Goal: Task Accomplishment & Management: Manage account settings

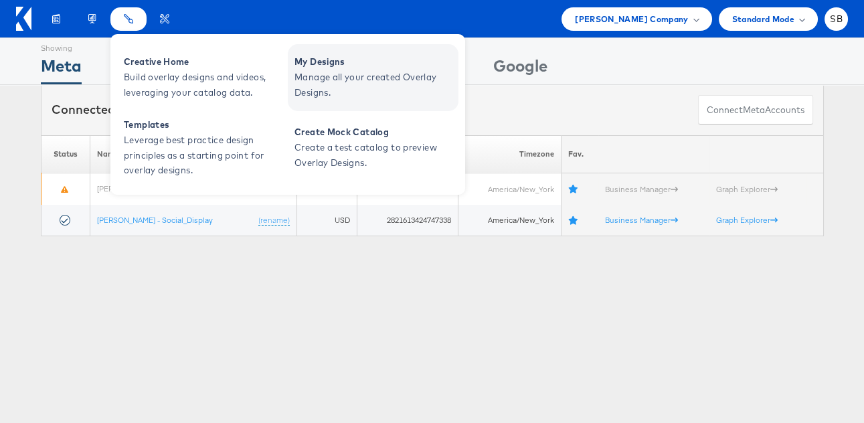
click at [351, 74] on span "Manage all your created Overlay Designs." at bounding box center [375, 85] width 161 height 31
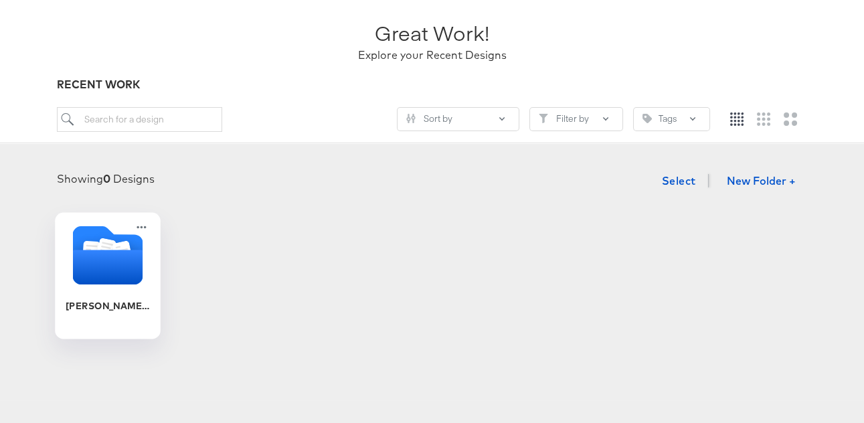
click at [100, 232] on icon "Folder" at bounding box center [107, 267] width 70 height 35
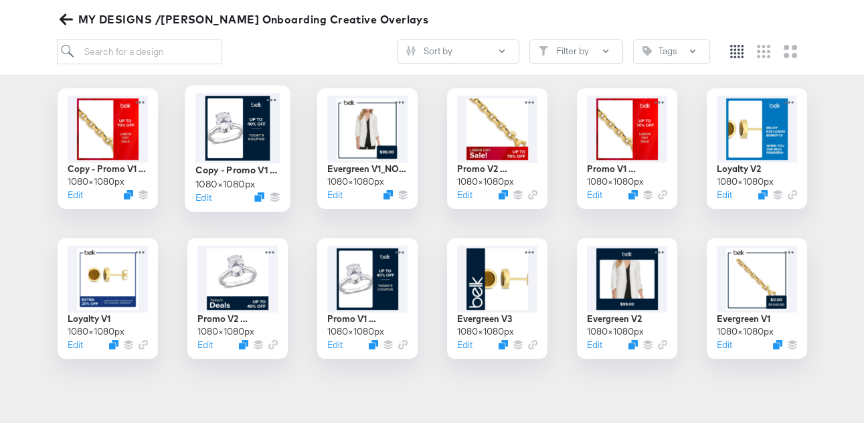
scroll to position [144, 0]
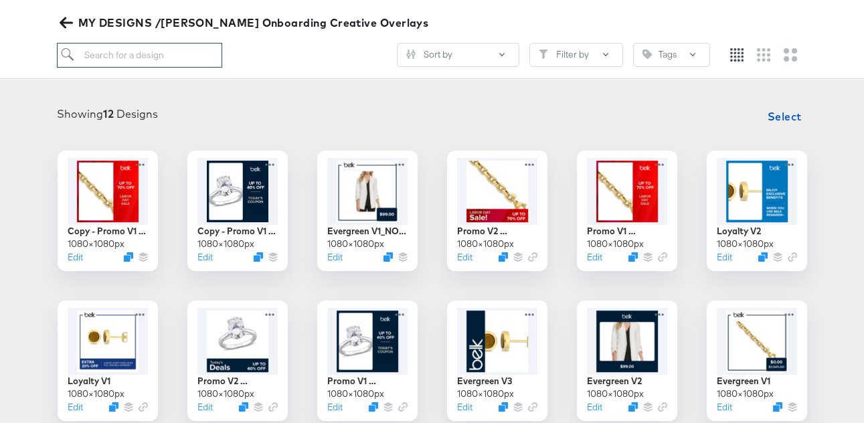
click at [161, 60] on input "search" at bounding box center [139, 55] width 165 height 25
type input "promo"
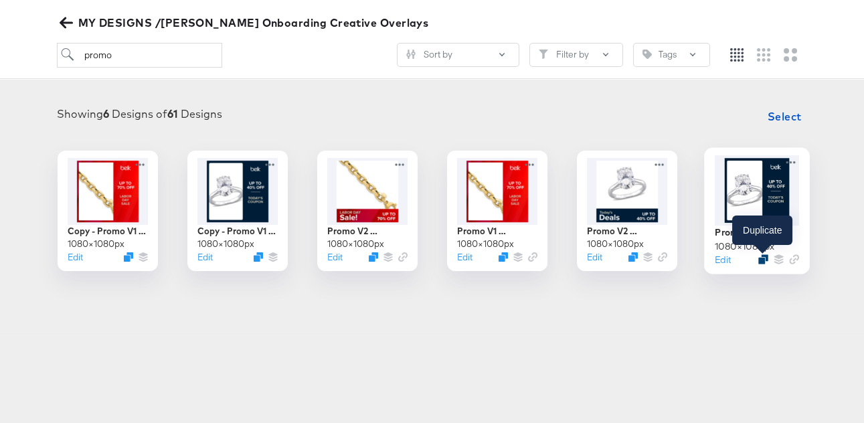
click at [475, 232] on icon "Duplicate" at bounding box center [763, 259] width 10 height 10
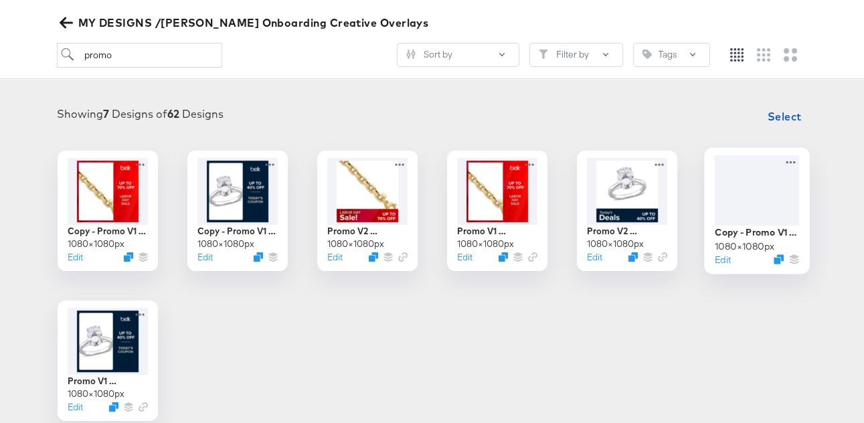
click at [475, 204] on div at bounding box center [757, 190] width 84 height 70
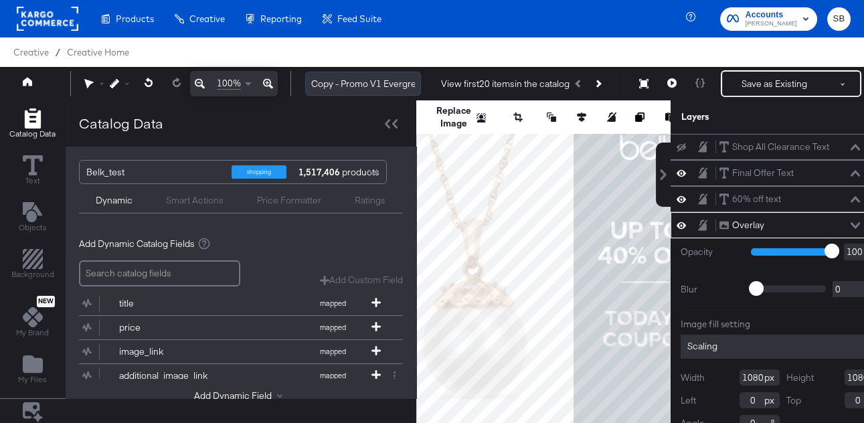
click at [367, 80] on input "Copy - Promo V1 Evergreen" at bounding box center [363, 84] width 116 height 25
drag, startPoint x: 343, startPoint y: 83, endPoint x: 304, endPoint y: 83, distance: 38.8
click at [304, 83] on div "Copy - Promo V1 Evergreen View first 20 items in the catalog Save as Existing S…" at bounding box center [588, 83] width 587 height 27
click at [396, 80] on input "Promo V1 Evergreen" at bounding box center [363, 84] width 116 height 25
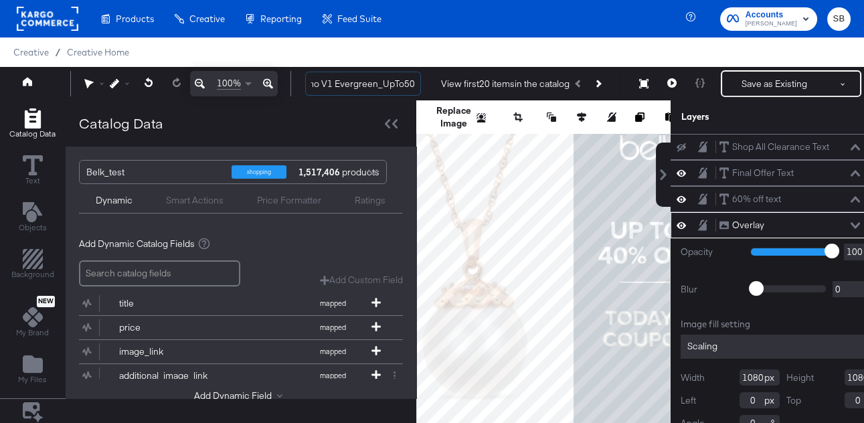
type input "Promo V1 Evergreen_UpTo50"
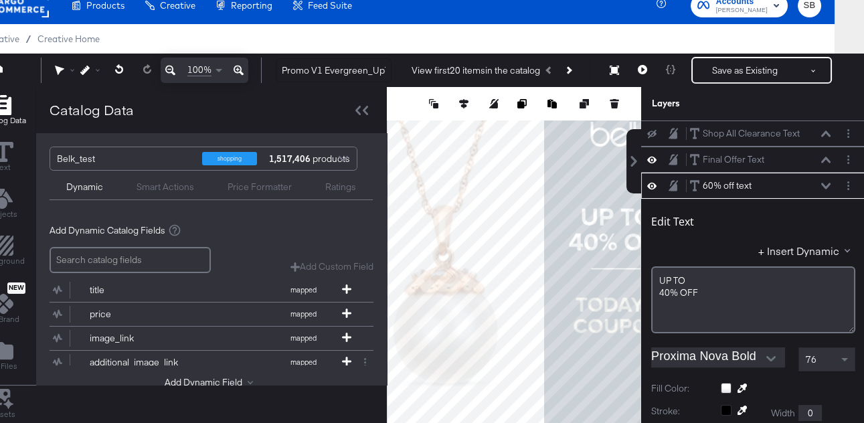
scroll to position [52, 0]
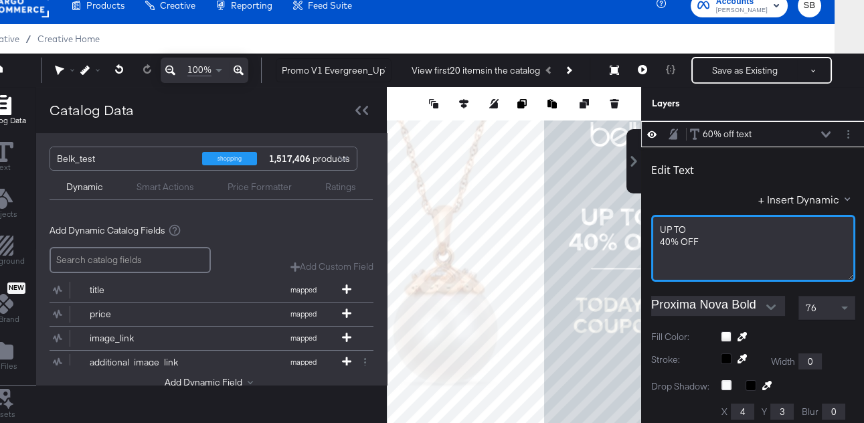
click at [475, 232] on span "40% ﻿OFF" at bounding box center [679, 242] width 39 height 12
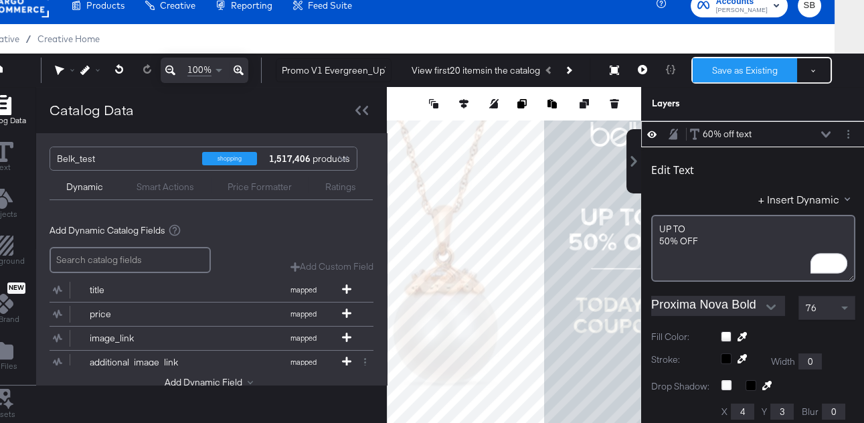
click at [475, 73] on button "Save as Existing" at bounding box center [745, 70] width 104 height 24
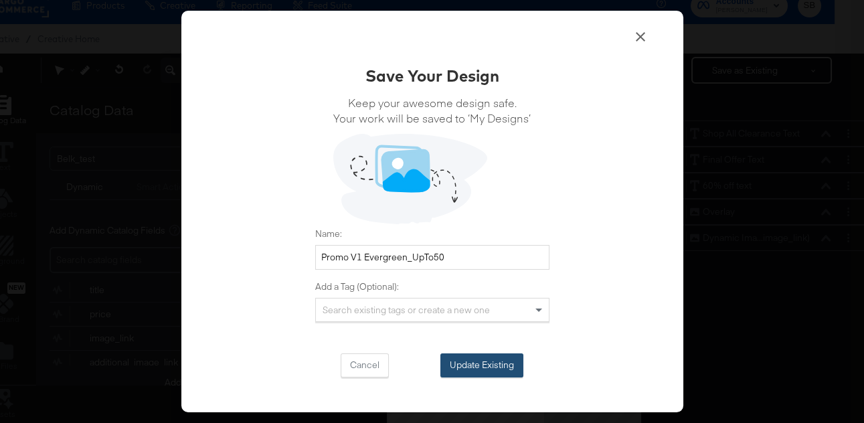
click at [475, 232] on button "Update Existing" at bounding box center [481, 365] width 83 height 24
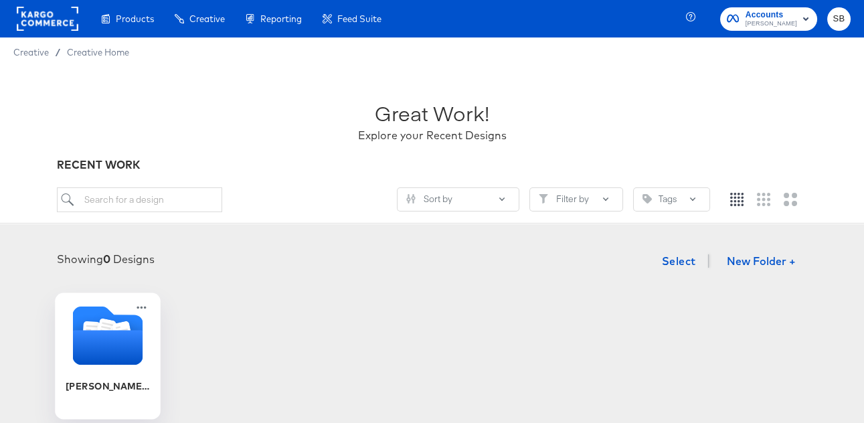
click at [82, 232] on icon "Folder" at bounding box center [107, 347] width 70 height 35
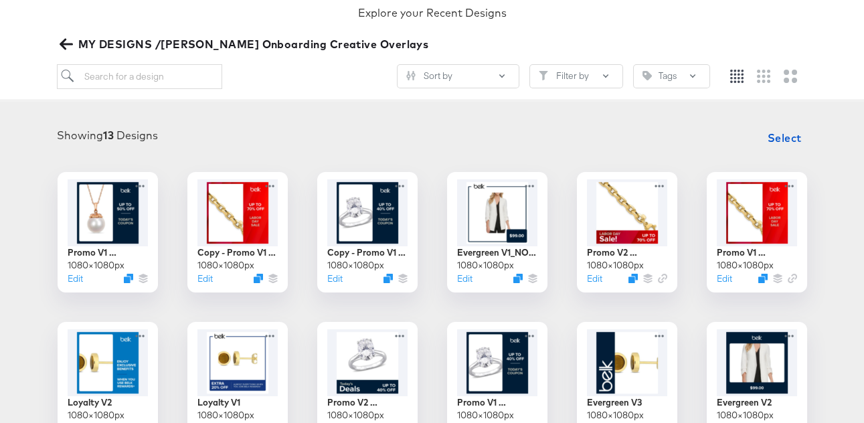
scroll to position [122, 0]
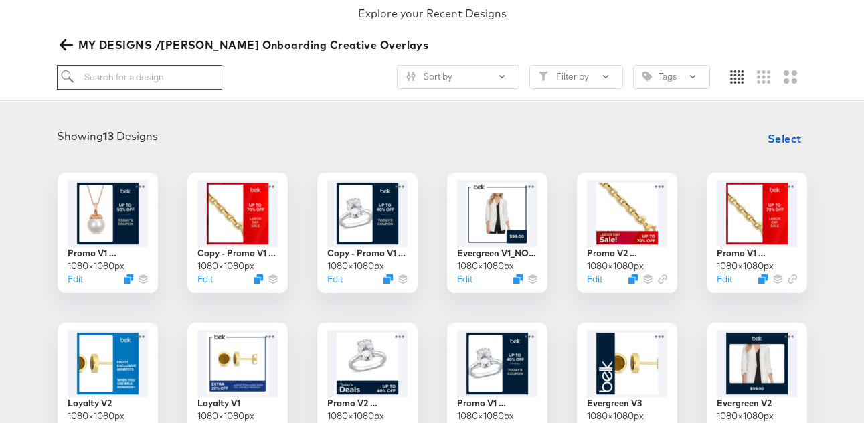
click at [126, 73] on input "search" at bounding box center [139, 77] width 165 height 25
type input "promo"
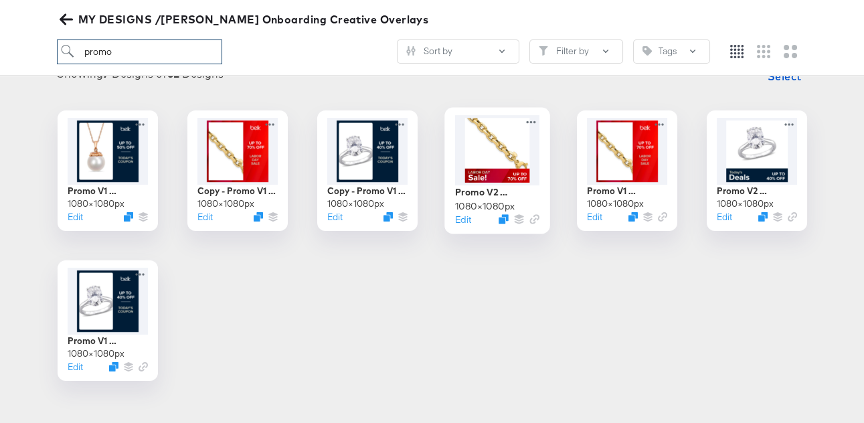
scroll to position [181, 0]
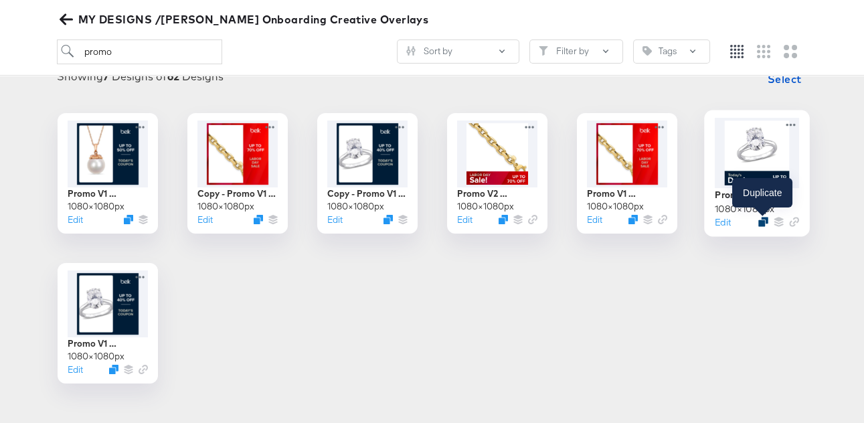
click at [475, 222] on icon "Duplicate" at bounding box center [763, 222] width 10 height 10
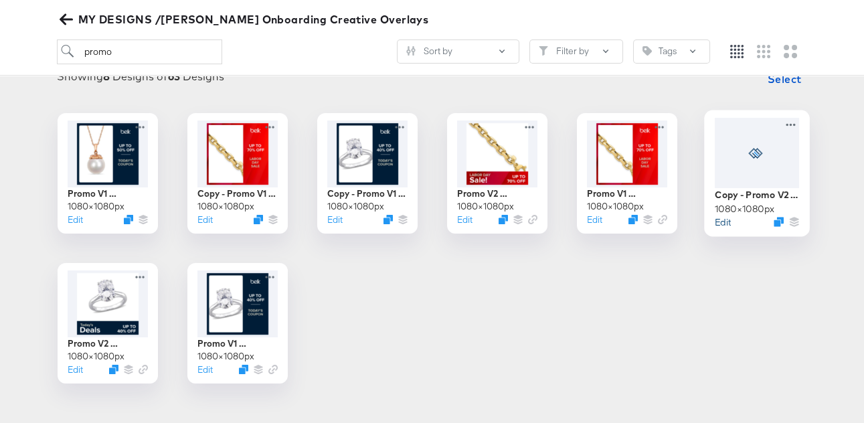
click at [475, 220] on button "Edit" at bounding box center [723, 222] width 16 height 13
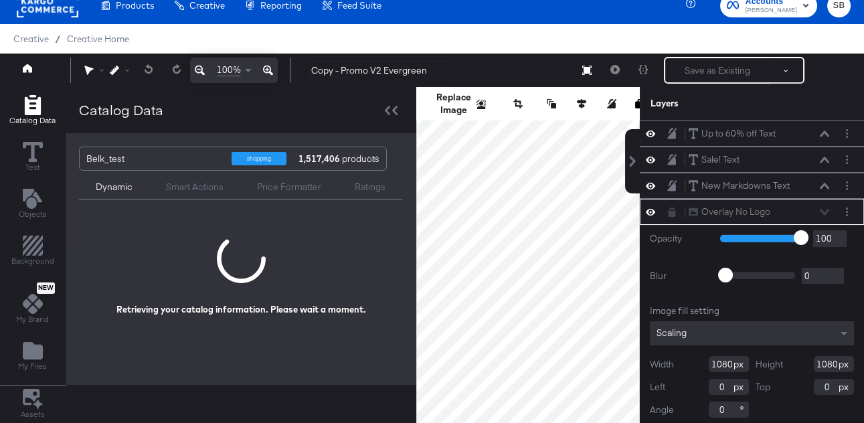
scroll to position [5, 0]
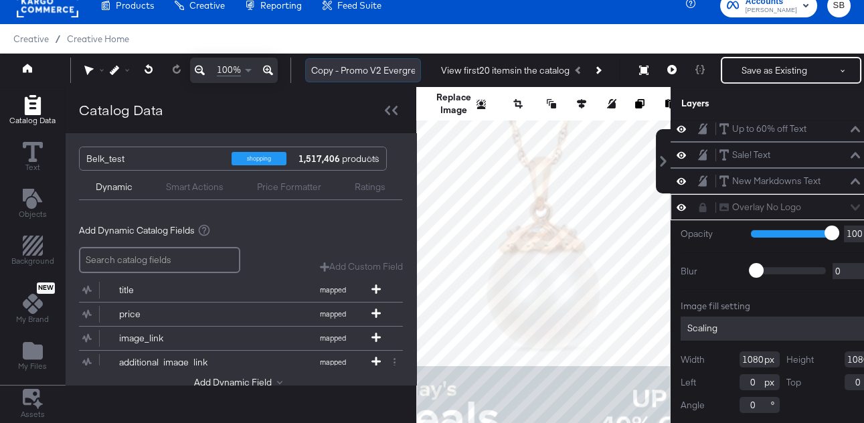
click at [342, 68] on input "Copy - Promo V2 Evergreen" at bounding box center [363, 70] width 116 height 25
click at [396, 71] on input "Promo V2 Evergreen" at bounding box center [363, 70] width 116 height 25
type input "Promo V2 Evergreen_UpTo50"
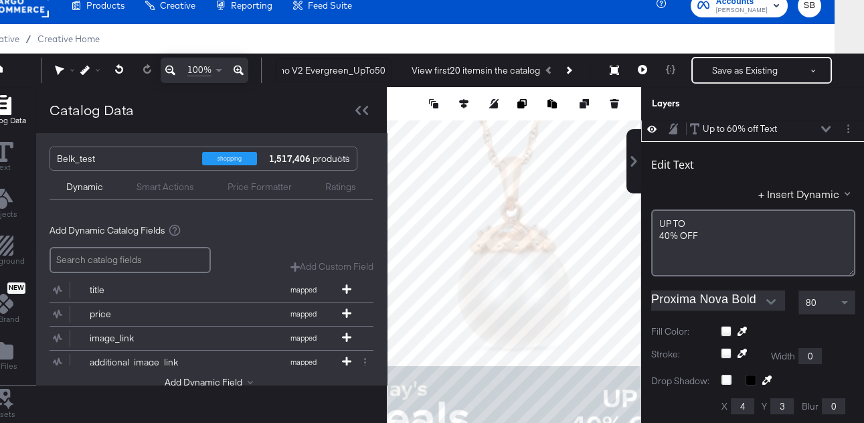
scroll to position [0, 0]
click at [475, 232] on span "40% ﻿OFF" at bounding box center [679, 236] width 39 height 12
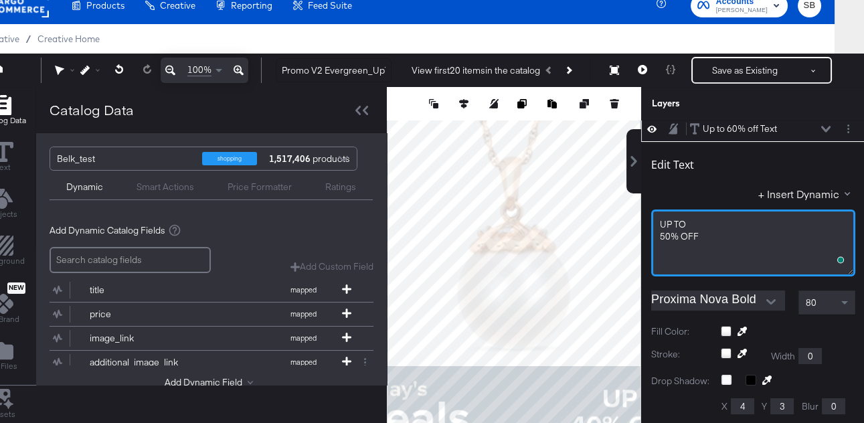
scroll to position [5, 0]
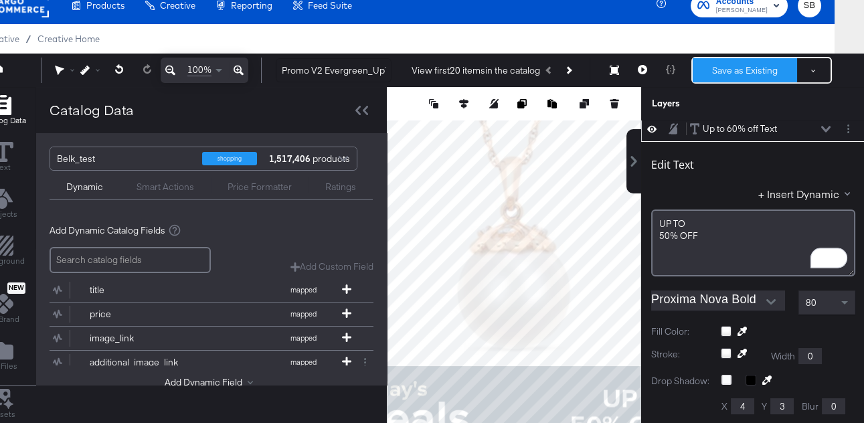
click at [475, 71] on button "Save as Existing" at bounding box center [745, 70] width 104 height 24
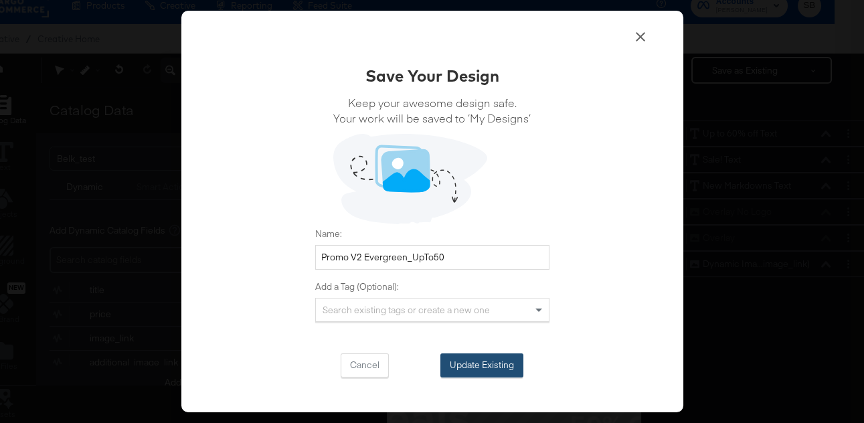
click at [475, 232] on button "Update Existing" at bounding box center [481, 365] width 83 height 24
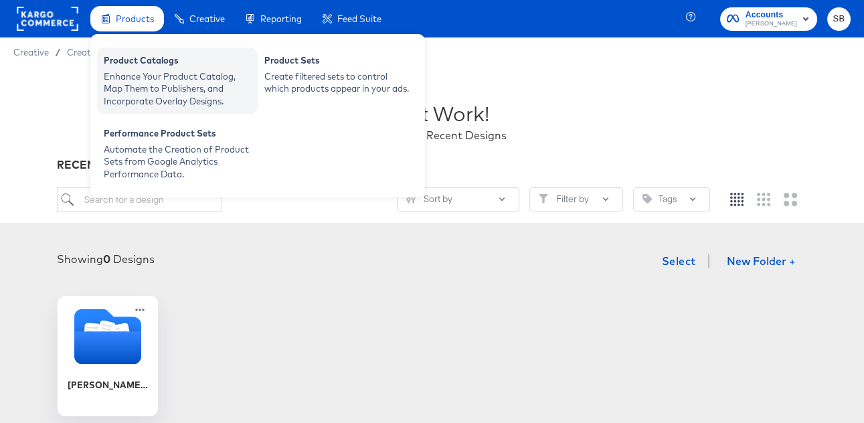
click at [174, 85] on div "Enhance Your Product Catalog, Map Them to Publishers, and Incorporate Overlay D…" at bounding box center [177, 88] width 147 height 37
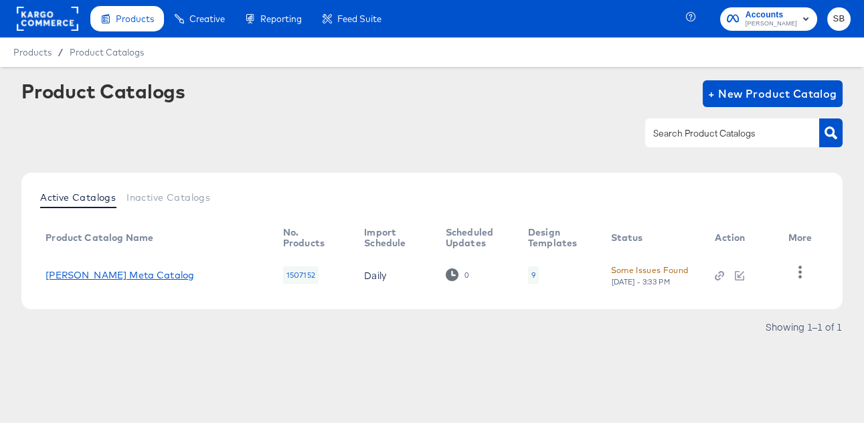
click at [98, 232] on link "[PERSON_NAME] Meta Catalog" at bounding box center [120, 275] width 149 height 11
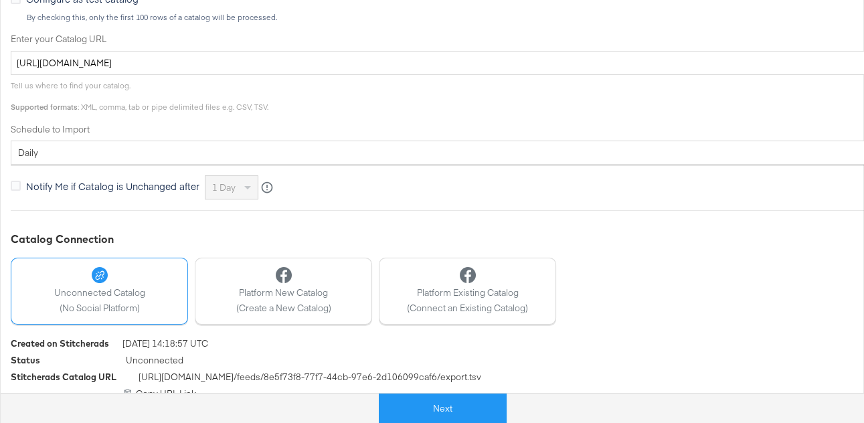
scroll to position [475, 0]
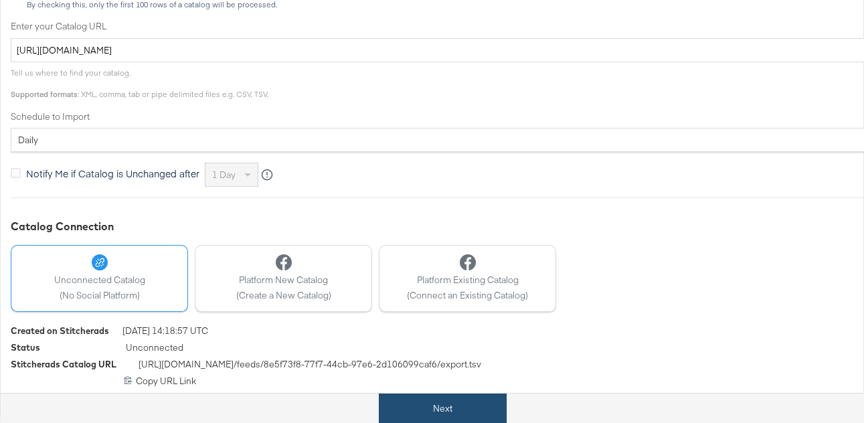
click at [466, 232] on button "Next" at bounding box center [443, 409] width 128 height 30
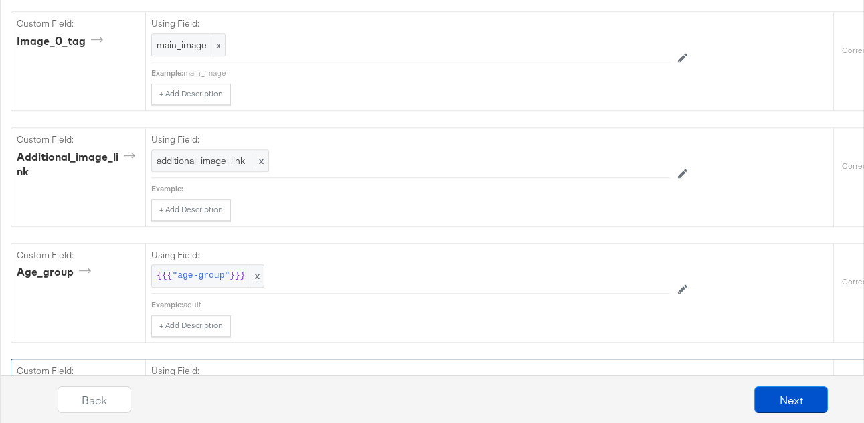
scroll to position [1372, 0]
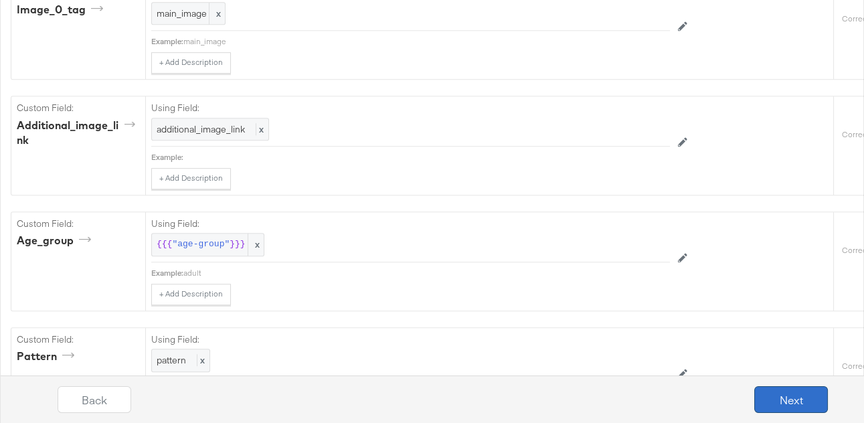
click at [475, 232] on button "Next" at bounding box center [791, 399] width 74 height 27
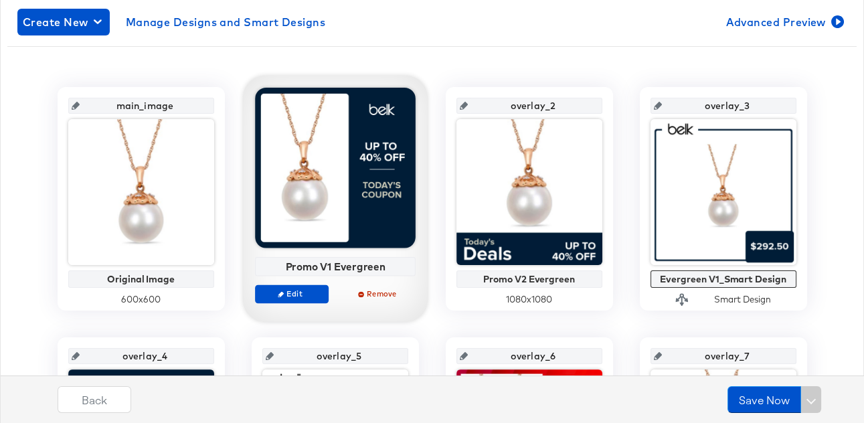
scroll to position [221, 0]
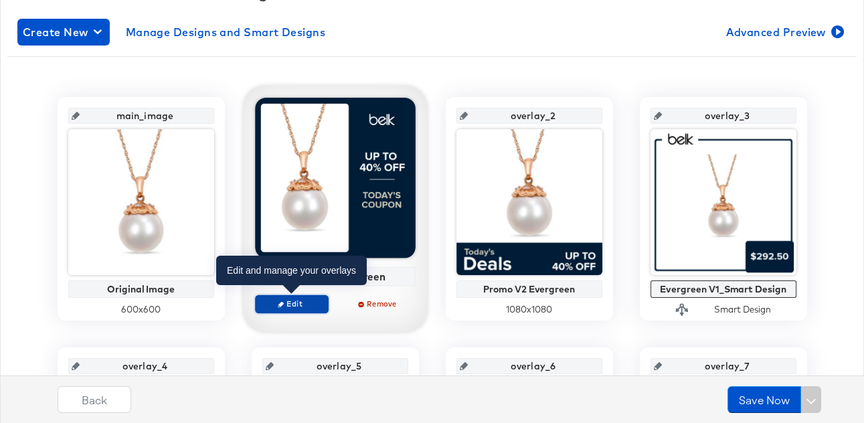
click at [309, 232] on span "Edit" at bounding box center [291, 304] width 62 height 10
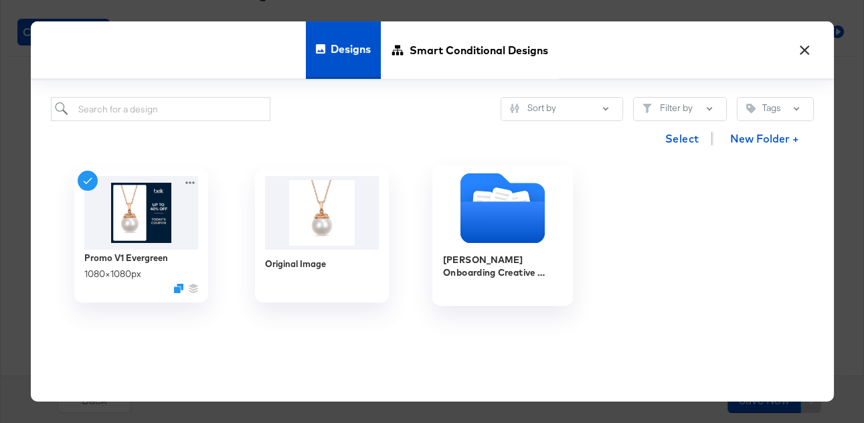
click at [475, 212] on icon "Folder" at bounding box center [502, 222] width 84 height 42
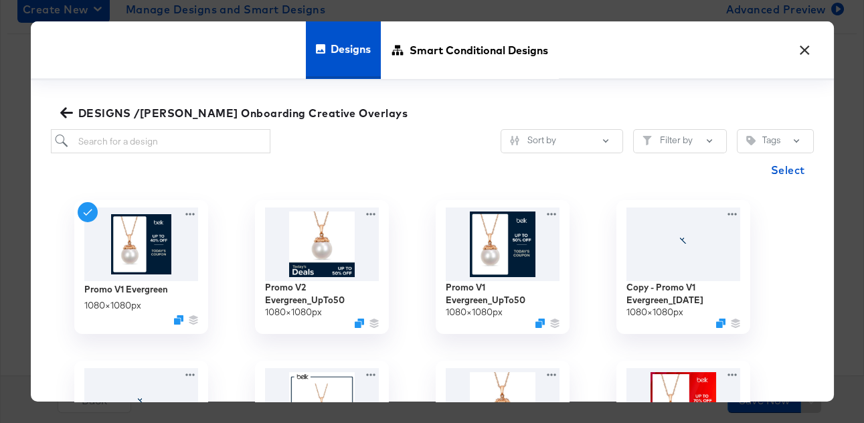
scroll to position [256, 0]
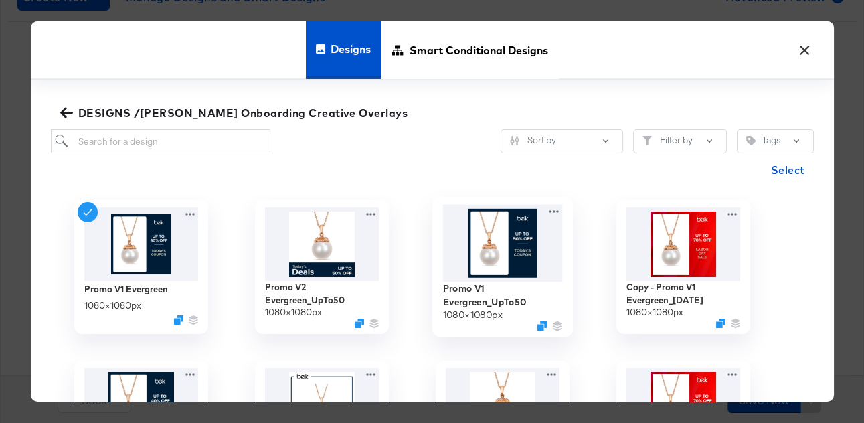
click at [475, 232] on img at bounding box center [502, 243] width 120 height 77
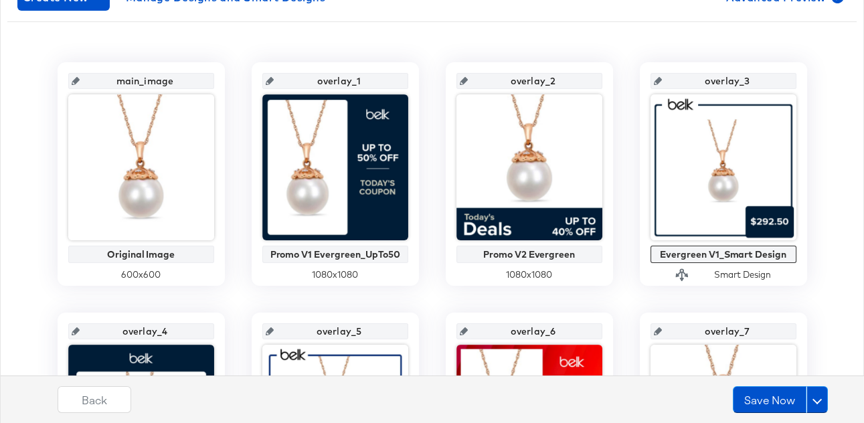
click at [467, 79] on icon at bounding box center [464, 81] width 8 height 8
click at [468, 81] on icon at bounding box center [464, 81] width 8 height 8
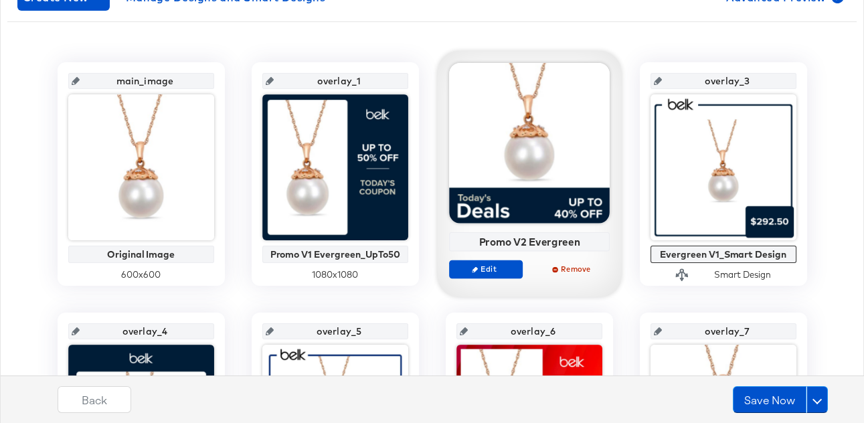
click at [475, 216] on div at bounding box center [529, 143] width 161 height 161
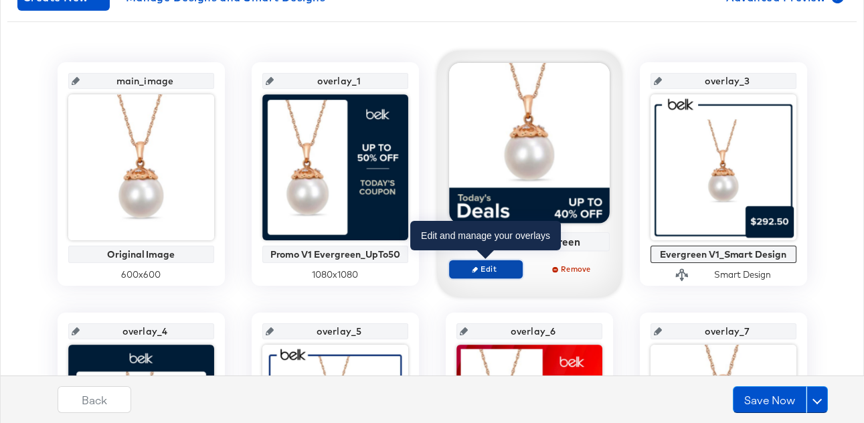
click at [475, 232] on span "Edit" at bounding box center [486, 269] width 62 height 10
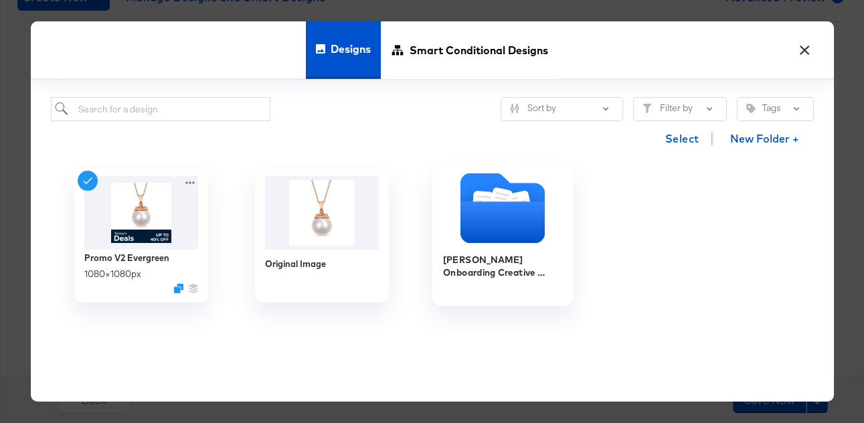
click at [475, 219] on icon "Folder" at bounding box center [502, 222] width 84 height 42
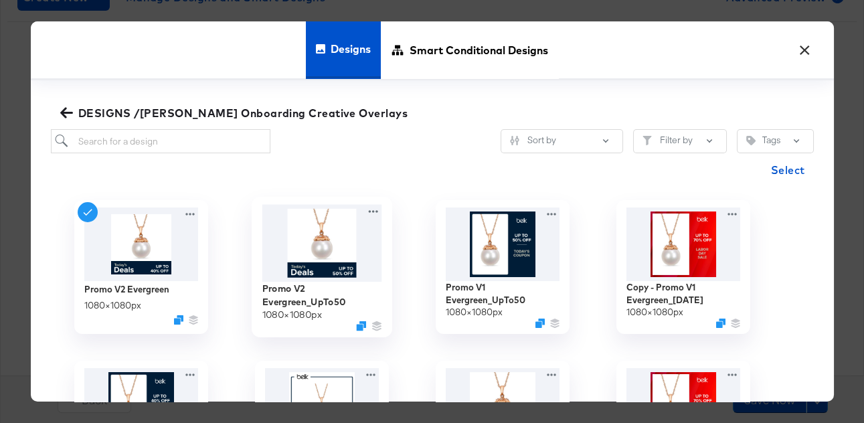
click at [347, 232] on img at bounding box center [322, 243] width 120 height 77
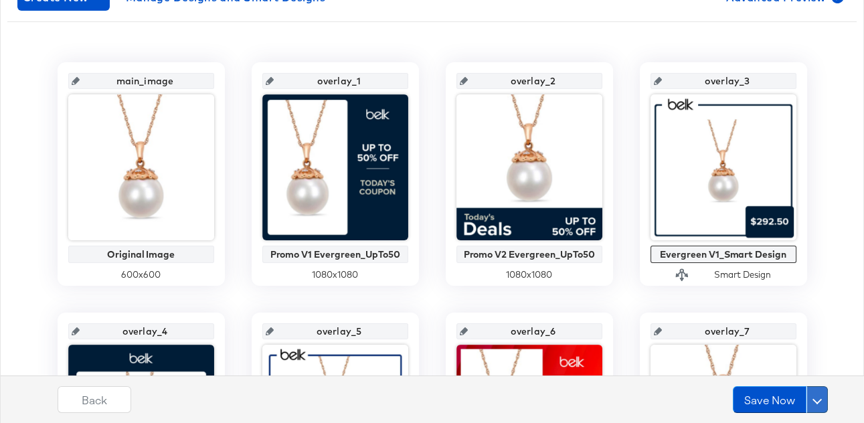
click at [475, 232] on button at bounding box center [817, 399] width 21 height 27
click at [475, 232] on div "Schedule Save" at bounding box center [785, 373] width 61 height 13
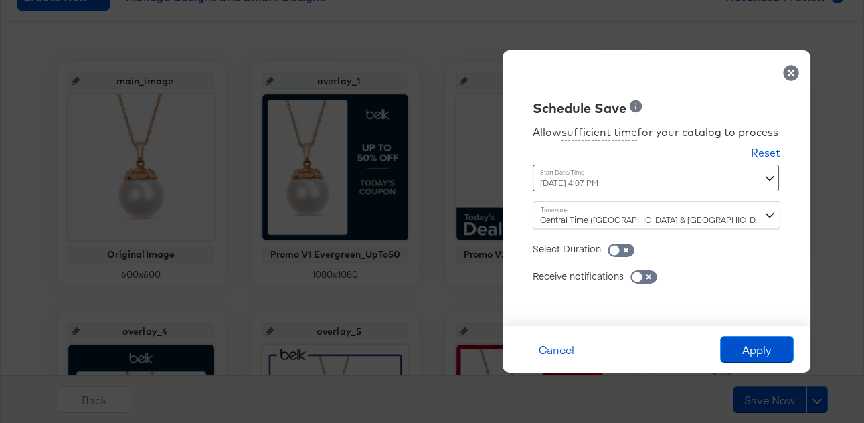
click at [475, 181] on div "[DATE] 4:07 PM ‹ [DATE] › Su Mo Tu We Th Fr Sa 31 1 2 3 4 5 6 7 8 9 10 11 12 13…" at bounding box center [623, 178] width 181 height 27
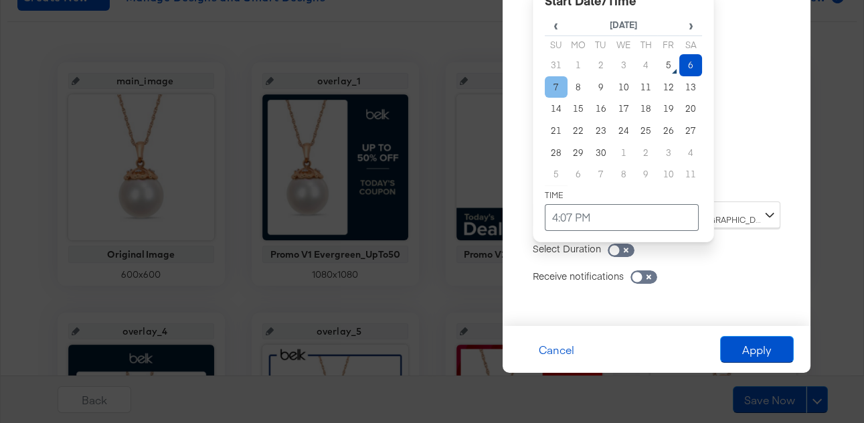
click at [475, 90] on td "7" at bounding box center [556, 87] width 23 height 22
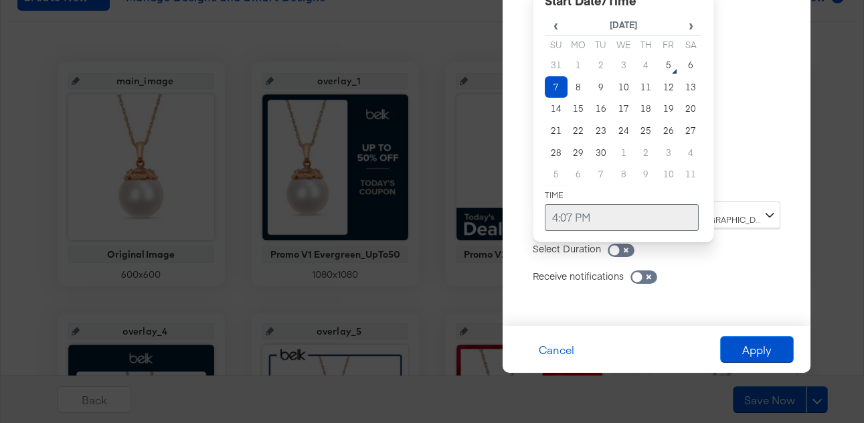
click at [475, 214] on td "4:07 PM" at bounding box center [622, 217] width 154 height 27
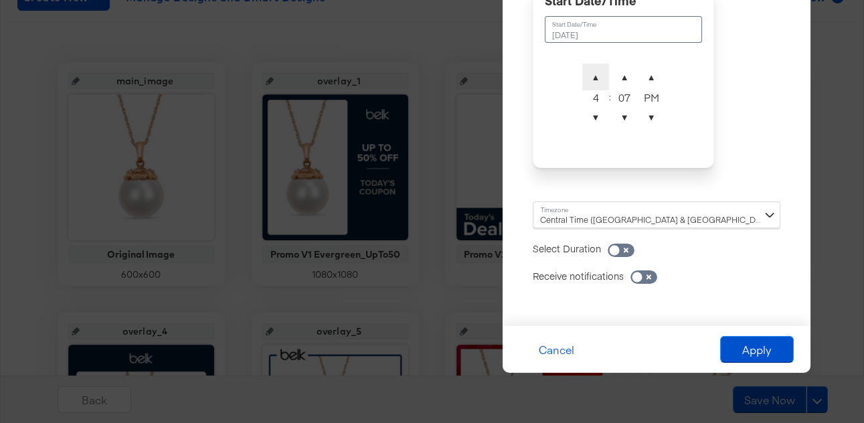
click at [475, 78] on span "▲" at bounding box center [595, 77] width 27 height 27
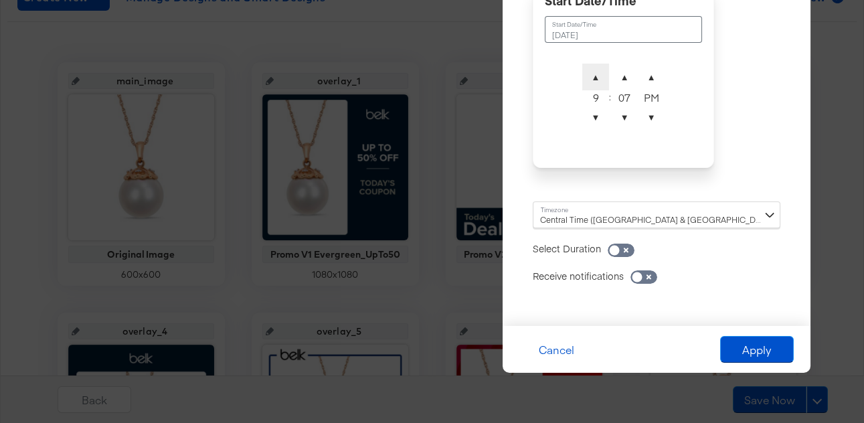
click at [475, 78] on span "▲" at bounding box center [595, 77] width 27 height 27
click at [475, 116] on span "▼" at bounding box center [595, 117] width 27 height 27
click at [475, 80] on span "▲" at bounding box center [595, 77] width 27 height 27
click at [475, 120] on span "▼" at bounding box center [624, 117] width 27 height 27
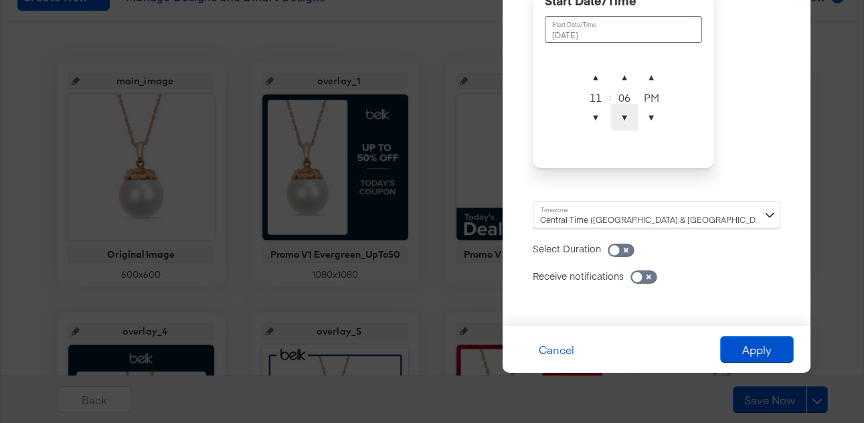
click at [475, 120] on span "▼" at bounding box center [624, 117] width 27 height 27
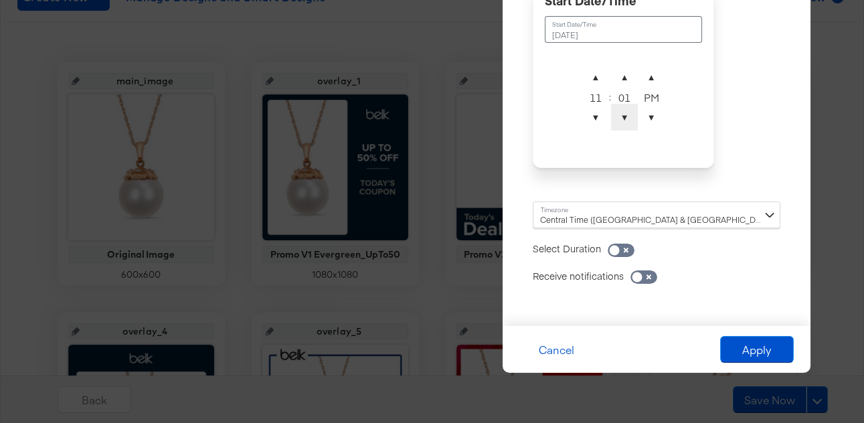
click at [475, 120] on span "▼" at bounding box center [624, 117] width 27 height 27
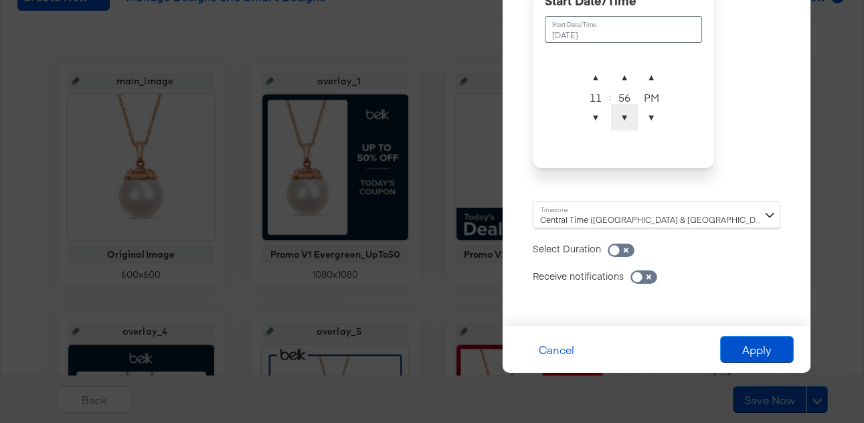
click at [475, 120] on span "▼" at bounding box center [624, 117] width 27 height 27
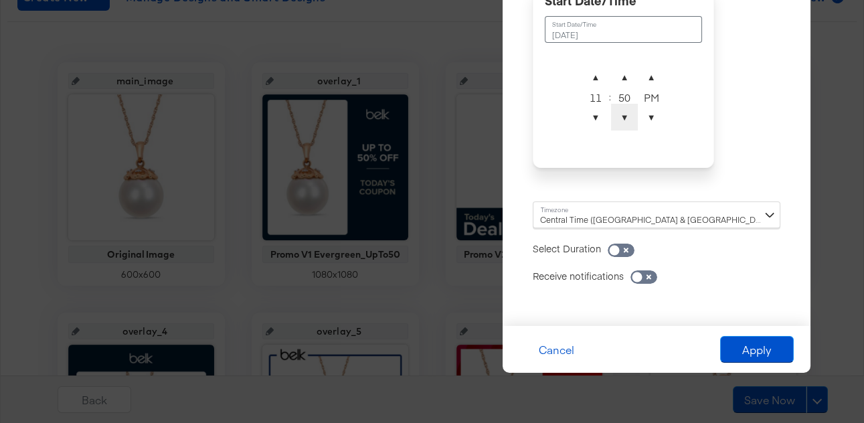
click at [475, 120] on span "▼" at bounding box center [624, 117] width 27 height 27
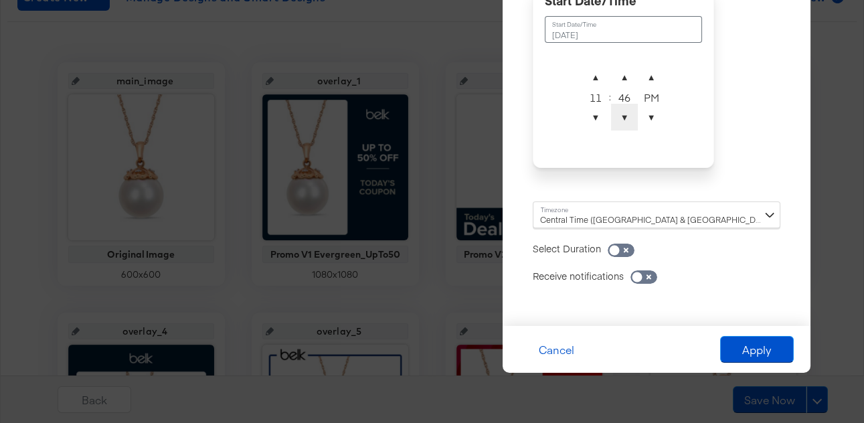
click at [475, 120] on span "▼" at bounding box center [624, 117] width 27 height 27
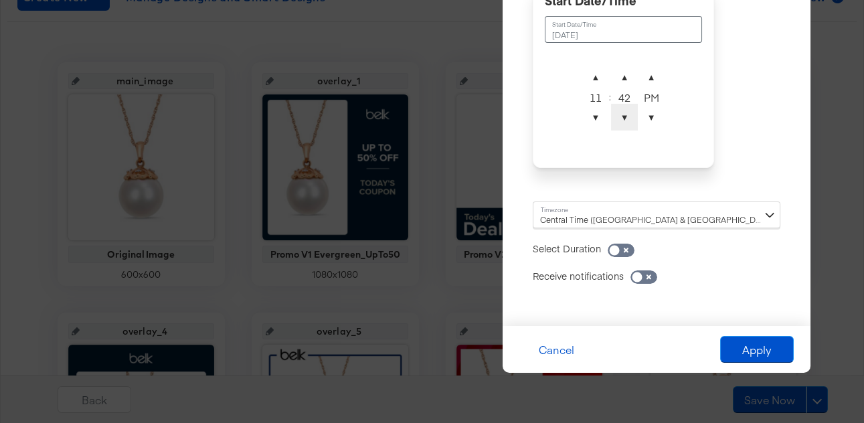
click at [475, 120] on span "▼" at bounding box center [624, 117] width 27 height 27
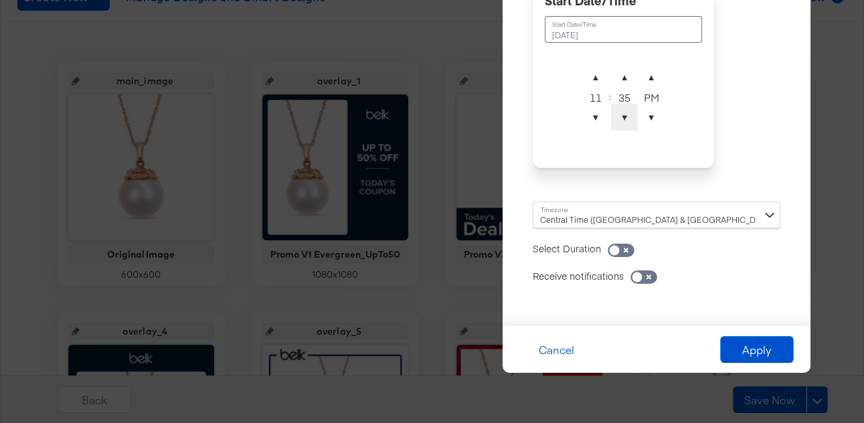
click at [475, 120] on span "▼" at bounding box center [624, 117] width 27 height 27
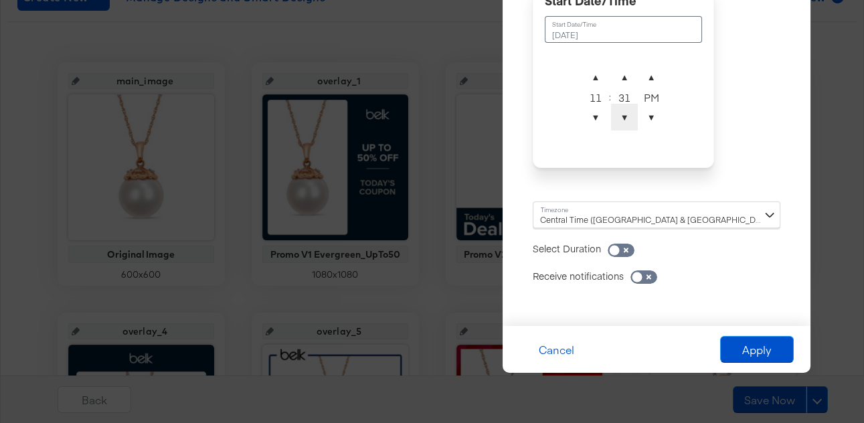
click at [475, 120] on span "▼" at bounding box center [624, 117] width 27 height 27
type input "[DATE] 11:30 PM"
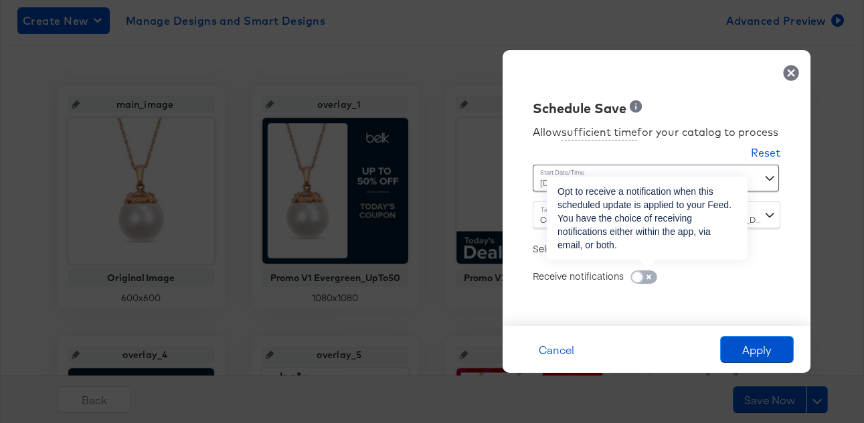
click at [475, 232] on input "checkbox" at bounding box center [637, 280] width 40 height 13
checkbox input "true"
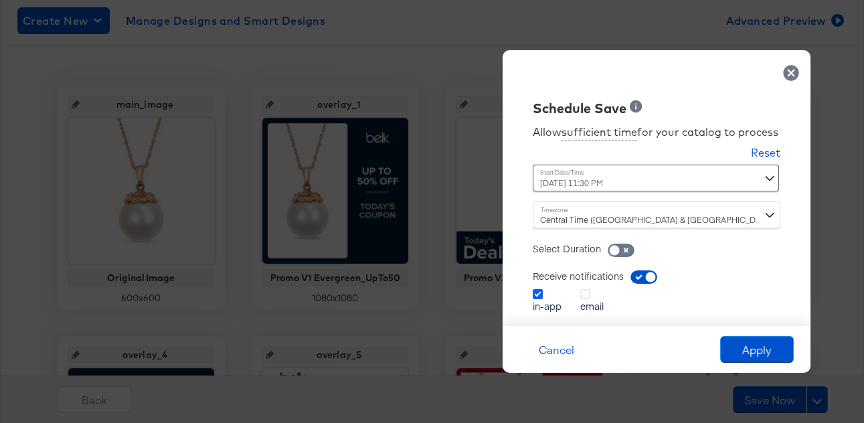
click at [475, 232] on icon at bounding box center [538, 294] width 10 height 10
click at [0, 0] on input "in-app" at bounding box center [0, 0] width 0 height 0
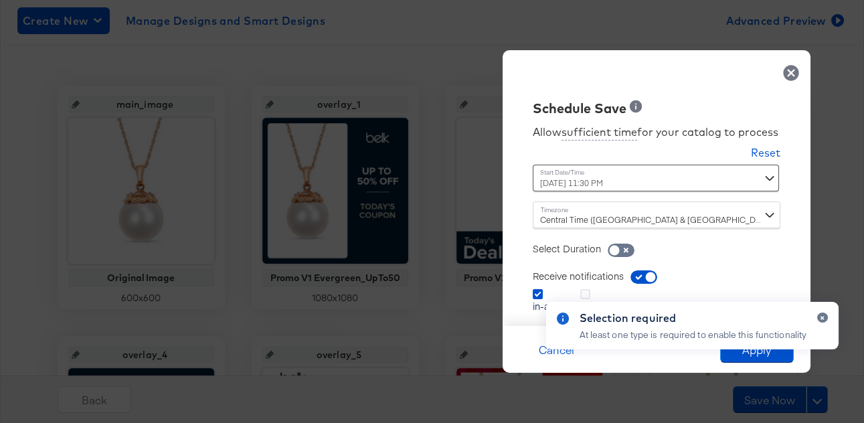
click at [475, 232] on div "Selection required At least one type is required to enable this functionality" at bounding box center [692, 325] width 319 height 74
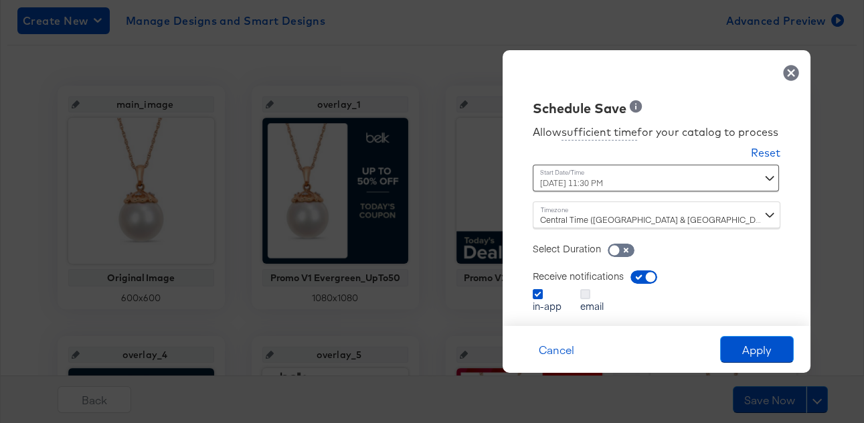
click at [475, 232] on icon at bounding box center [585, 294] width 10 height 10
click at [0, 0] on input "email" at bounding box center [0, 0] width 0 height 0
click at [475, 232] on icon at bounding box center [538, 294] width 10 height 10
click at [0, 0] on input "in-app" at bounding box center [0, 0] width 0 height 0
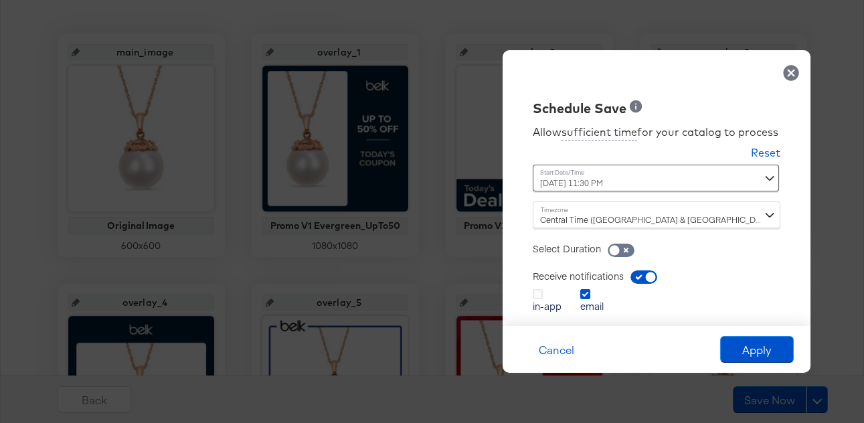
scroll to position [287, 0]
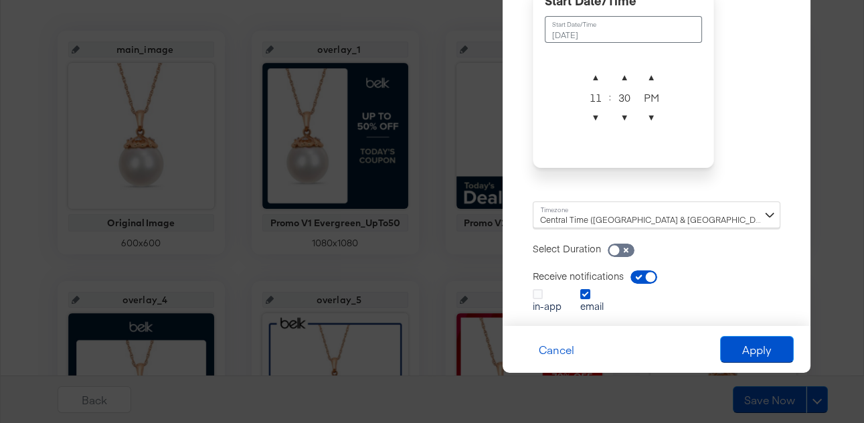
click at [475, 181] on div "[DATE] 11:30 PM September 7th 2025 ▲ 11 ▼ : ▲ 30 ▼ ▲ PM ▼" at bounding box center [623, 74] width 181 height 234
click at [475, 115] on span "▼" at bounding box center [624, 117] width 27 height 27
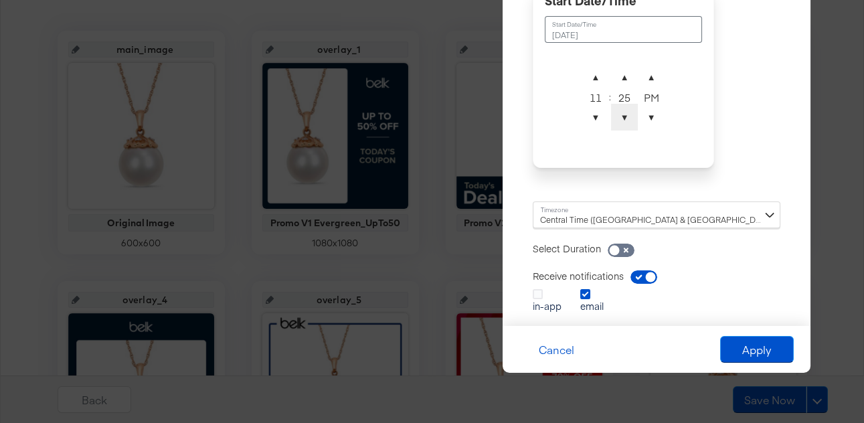
click at [475, 115] on span "▼" at bounding box center [624, 117] width 27 height 27
click at [475, 101] on div "24" at bounding box center [624, 96] width 27 height 13
drag, startPoint x: 625, startPoint y: 96, endPoint x: 624, endPoint y: 115, distance: 18.8
click at [475, 96] on div "24" at bounding box center [624, 96] width 27 height 13
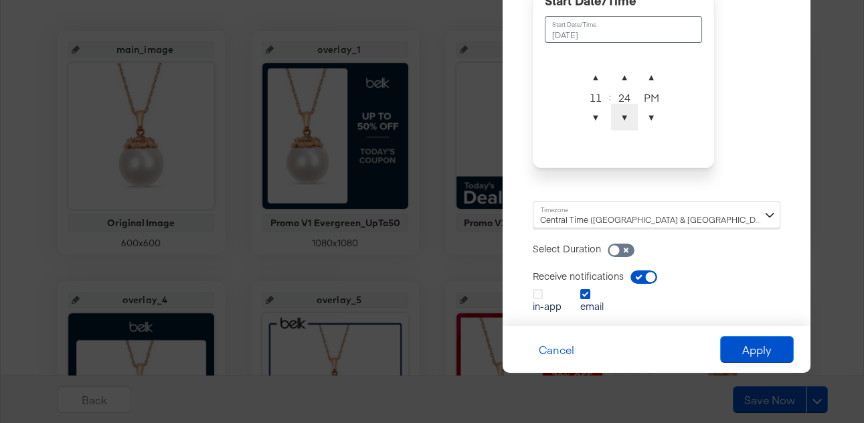
click at [475, 118] on span "▼" at bounding box center [624, 117] width 27 height 27
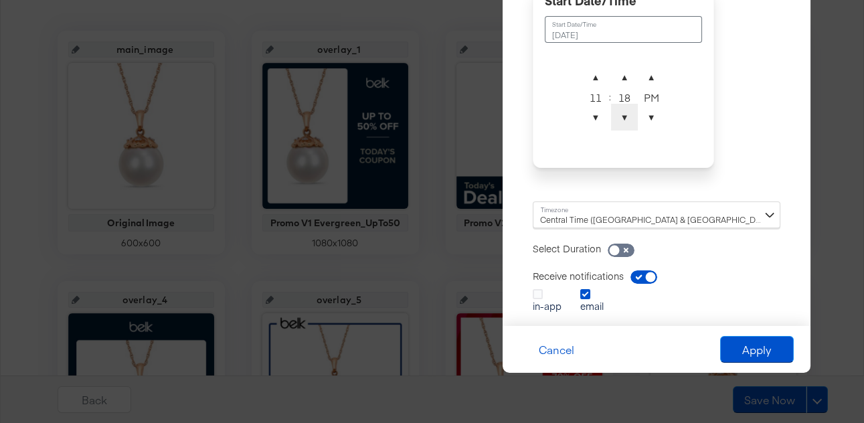
click at [475, 118] on span "▼" at bounding box center [624, 117] width 27 height 27
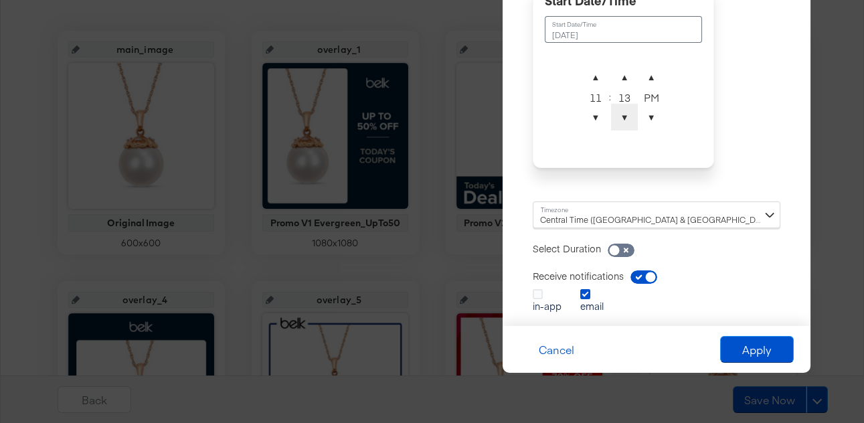
click at [475, 118] on span "▼" at bounding box center [624, 117] width 27 height 27
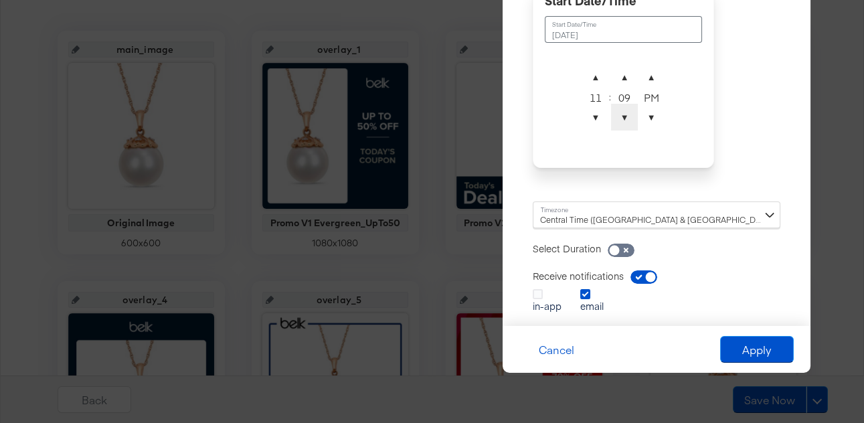
click at [475, 118] on span "▼" at bounding box center [624, 117] width 27 height 27
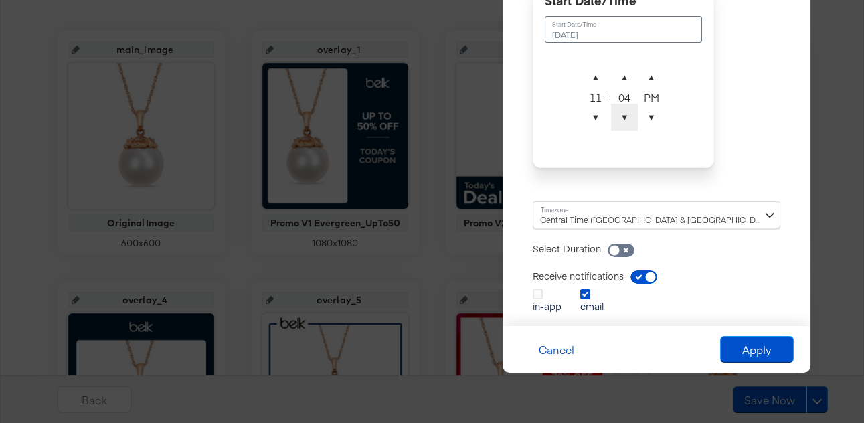
click at [475, 118] on span "▼" at bounding box center [624, 117] width 27 height 27
type input "[DATE] 11:00 PM"
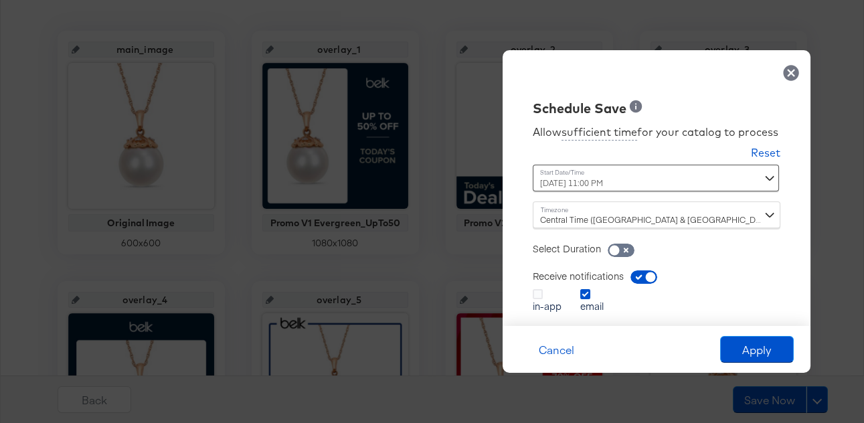
click at [475, 155] on div "Allow sufficient time for your catalog to process Reset Time : [DATE] 11:00 PM …" at bounding box center [657, 215] width 288 height 195
click at [475, 183] on div "[DATE] 11:00 PM September 7th 2025 ▲ 11 ▼ : ▲ 00 ▼ ▲ PM ▼" at bounding box center [623, 178] width 181 height 27
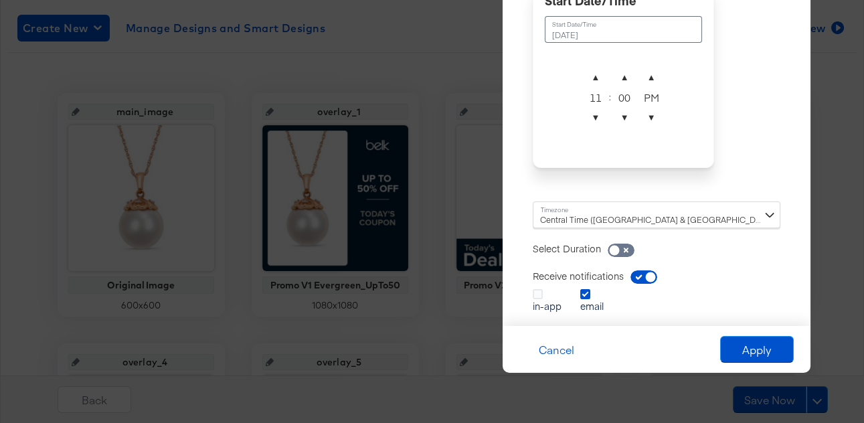
scroll to position [212, 0]
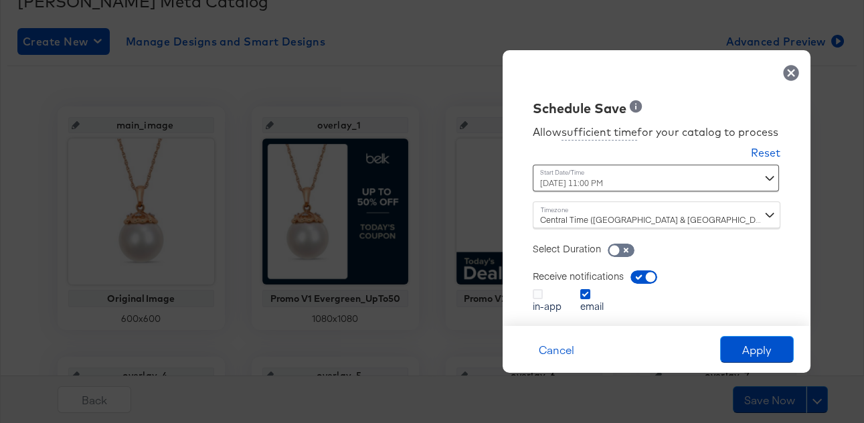
click at [475, 122] on div "Allow sufficient time for your catalog to process Reset Time : [DATE] 11:00 PM …" at bounding box center [657, 215] width 288 height 195
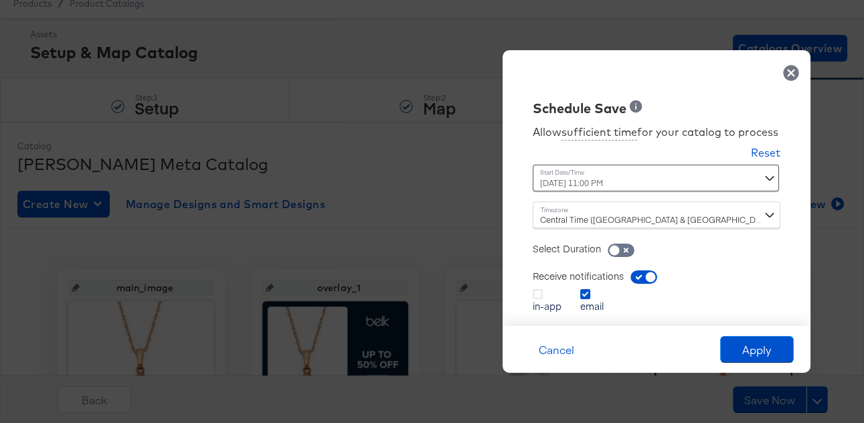
scroll to position [0, 0]
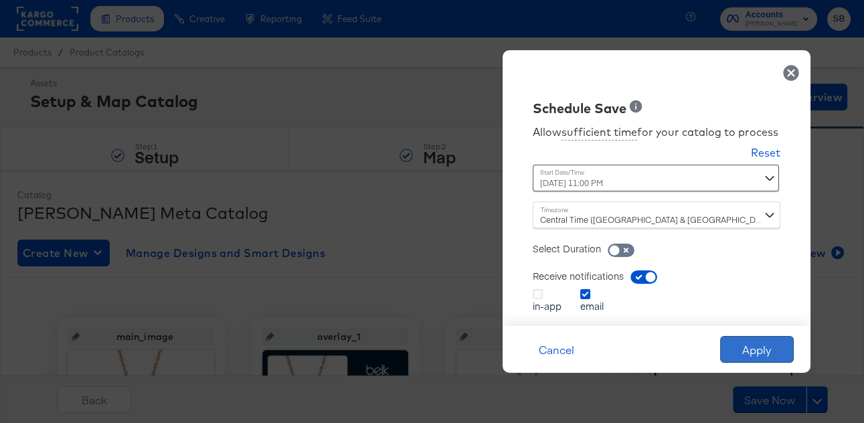
click at [475, 232] on button "Apply" at bounding box center [757, 349] width 74 height 27
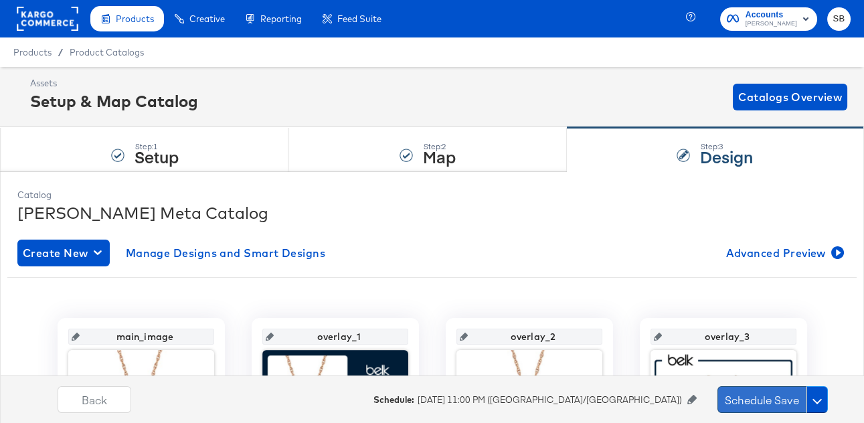
click at [475, 232] on button "Schedule Save" at bounding box center [762, 399] width 89 height 27
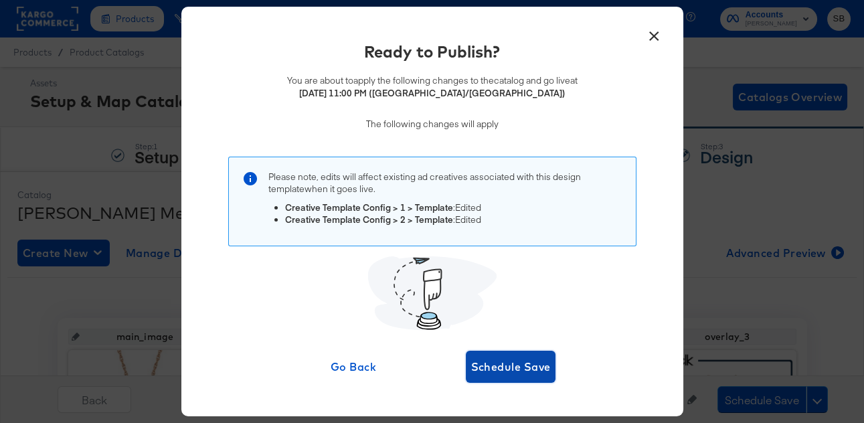
click at [475, 232] on span "Schedule Save" at bounding box center [511, 366] width 80 height 19
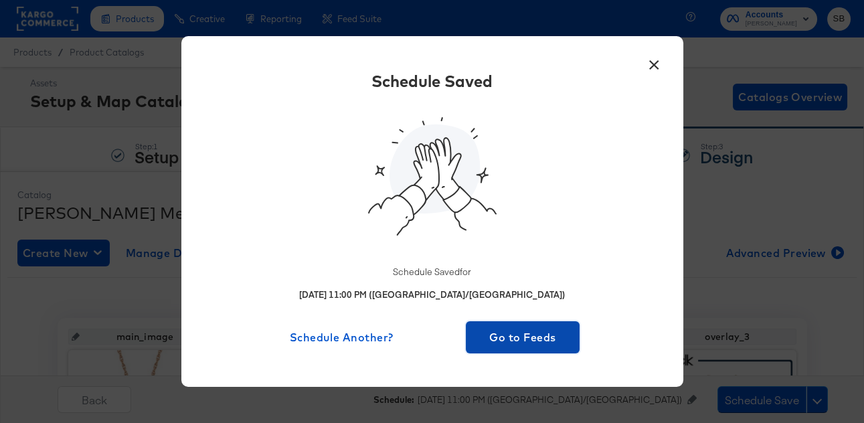
click at [475, 232] on span "Go to Feeds" at bounding box center [523, 337] width 104 height 19
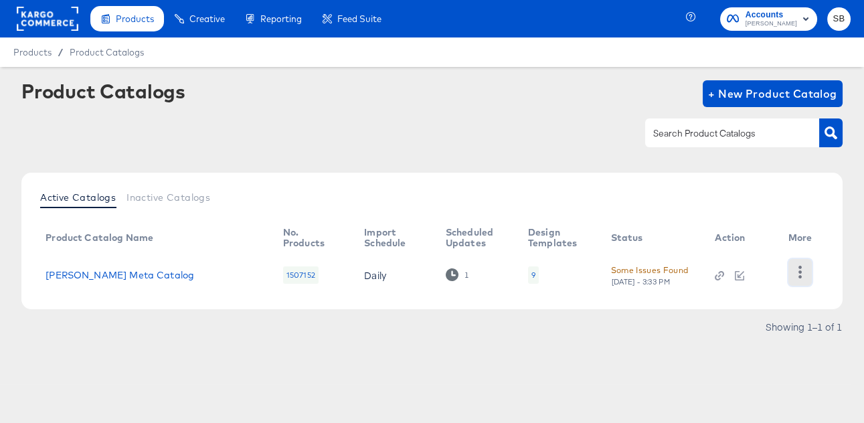
click at [475, 232] on icon "button" at bounding box center [800, 272] width 13 height 13
click at [463, 107] on div at bounding box center [431, 107] width 821 height 1
click at [105, 232] on link "[PERSON_NAME] Meta Catalog" at bounding box center [120, 275] width 149 height 11
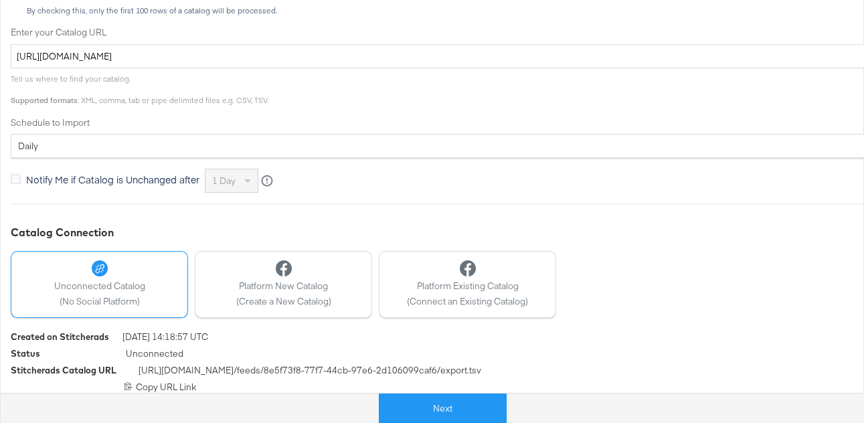
scroll to position [475, 0]
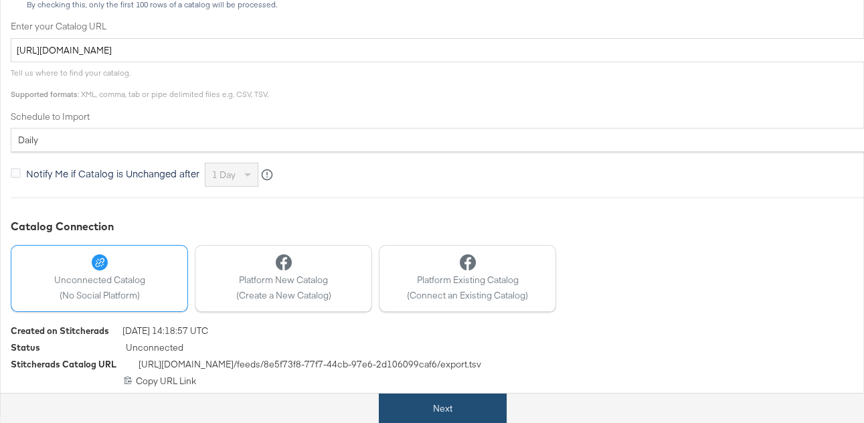
click at [475, 232] on button "Next" at bounding box center [443, 409] width 128 height 30
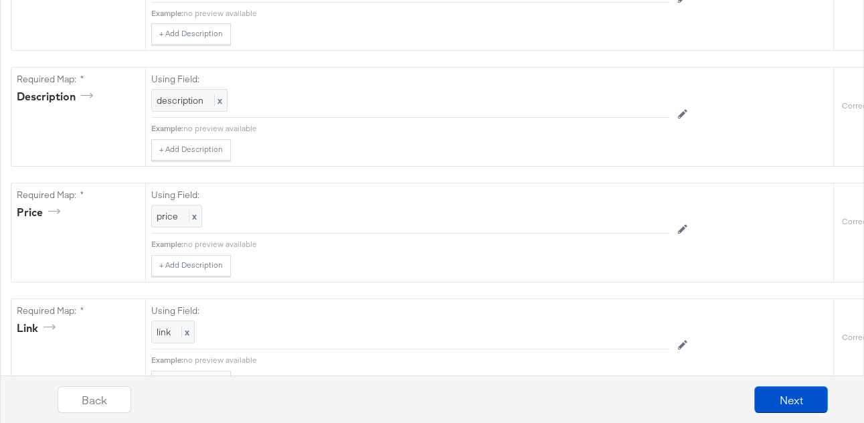
scroll to position [0, 0]
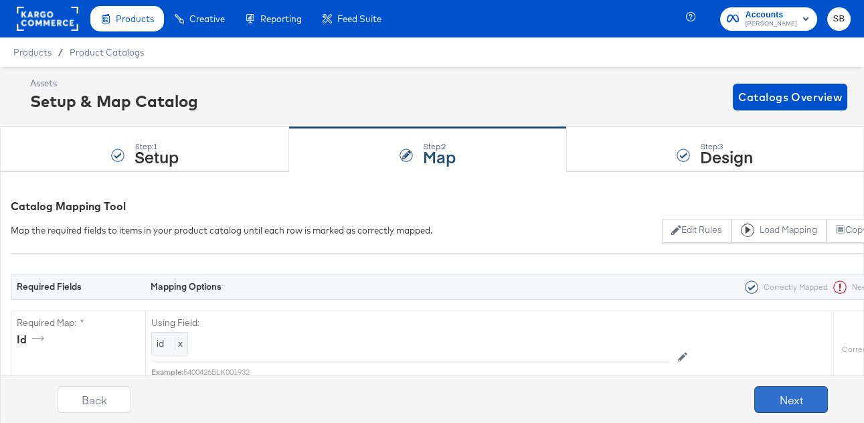
click at [475, 232] on button "Next" at bounding box center [791, 399] width 74 height 27
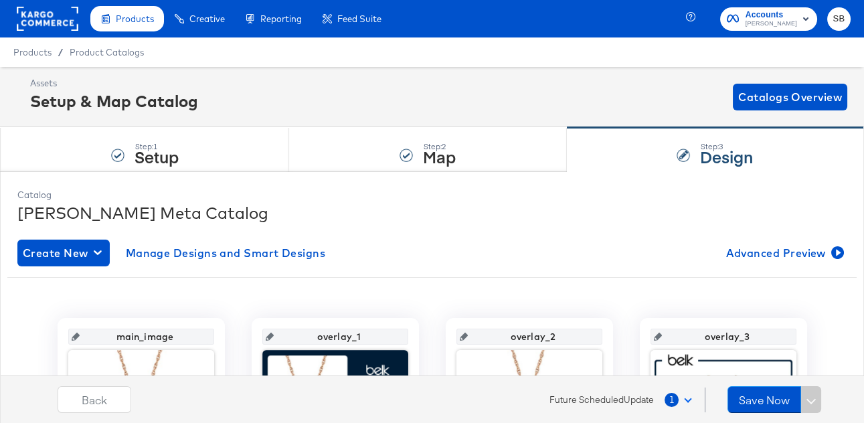
click at [475, 232] on button "1" at bounding box center [681, 400] width 34 height 24
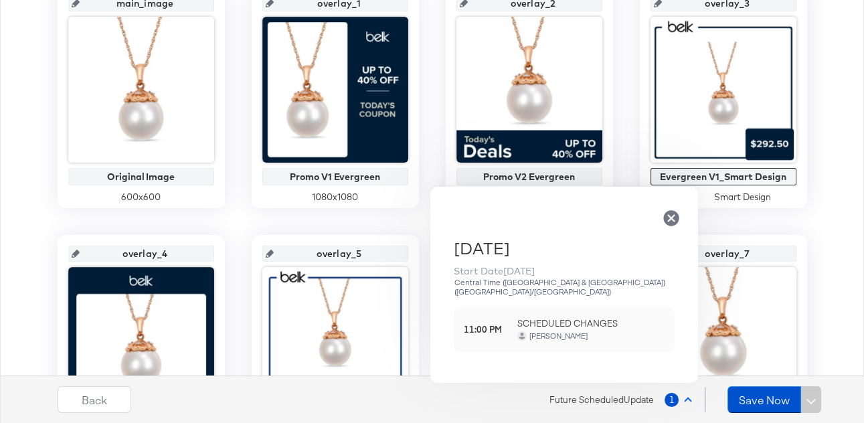
scroll to position [716, 0]
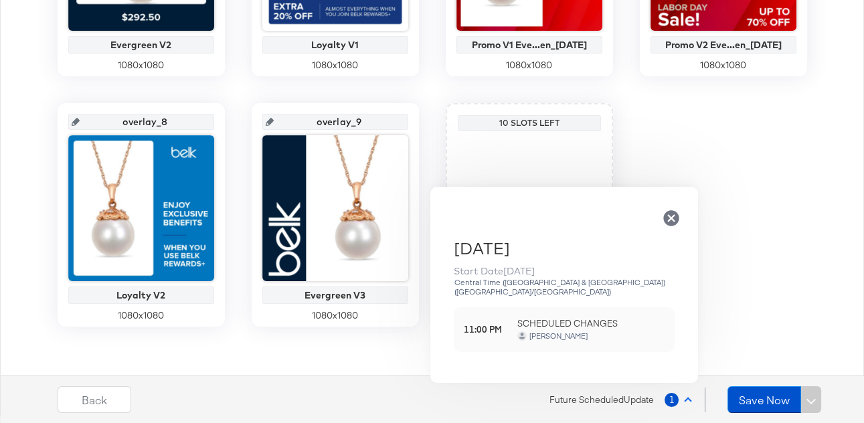
click at [475, 232] on span "SCHEDULED CHANGES" at bounding box center [590, 323] width 147 height 13
click at [475, 217] on icon "button" at bounding box center [671, 218] width 19 height 19
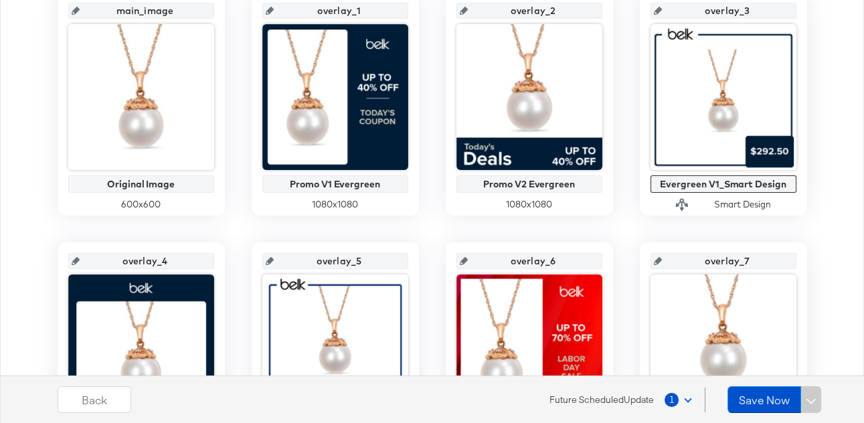
scroll to position [0, 0]
